Goal: Information Seeking & Learning: Learn about a topic

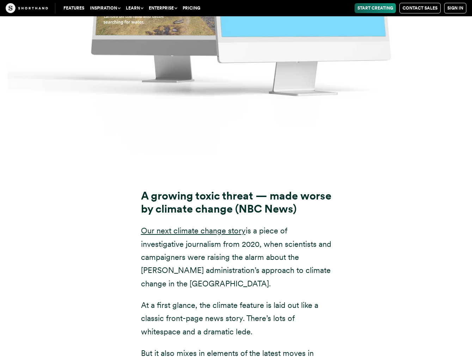
scroll to position [6677, 0]
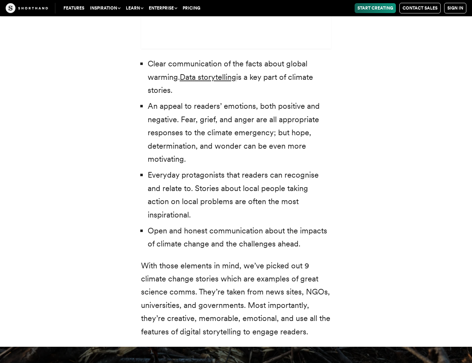
scroll to position [2290, 0]
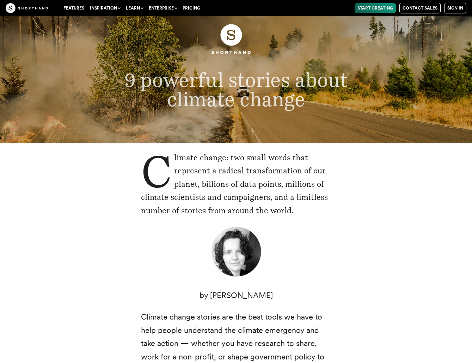
scroll to position [0, 0]
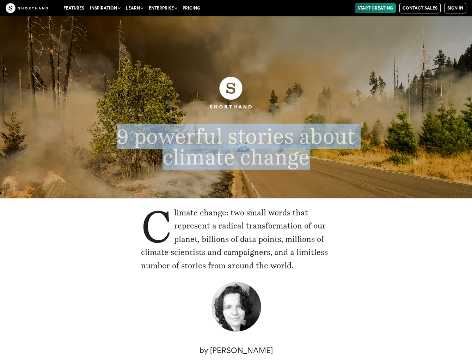
drag, startPoint x: 305, startPoint y: 158, endPoint x: 101, endPoint y: 142, distance: 204.9
click at [101, 142] on p "9 powerful stories about climate change" at bounding box center [236, 147] width 295 height 42
copy span "9 powerful stories about climate change"
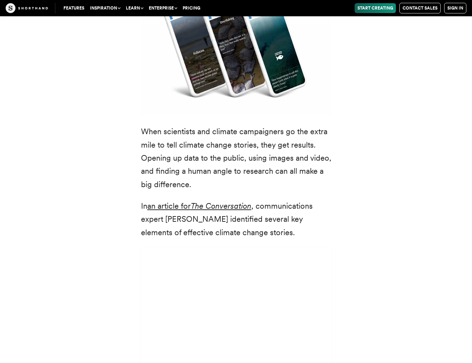
scroll to position [1930, 0]
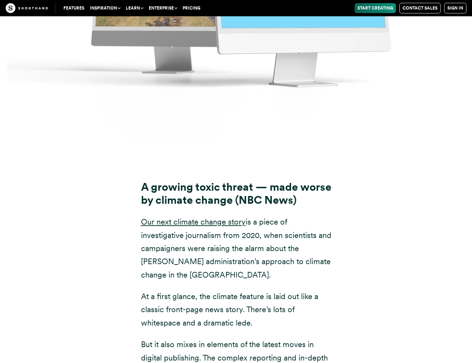
scroll to position [6681, 0]
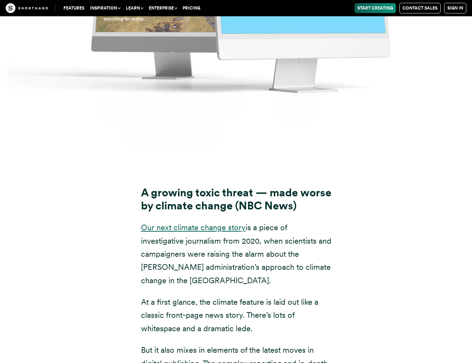
click at [214, 223] on link "Our next climate change story" at bounding box center [193, 227] width 105 height 9
